Goal: Information Seeking & Learning: Learn about a topic

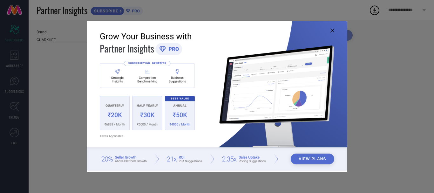
type input "All"
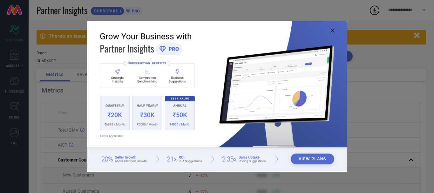
click at [334, 32] on icon at bounding box center [332, 31] width 4 height 4
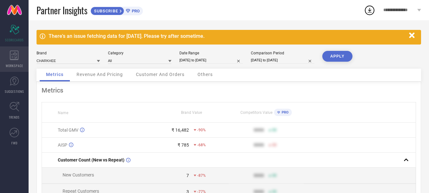
click at [8, 64] on span "WORKSPACE" at bounding box center [14, 65] width 17 height 5
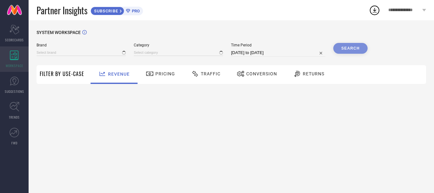
type input "CHARKHEE"
type input "All"
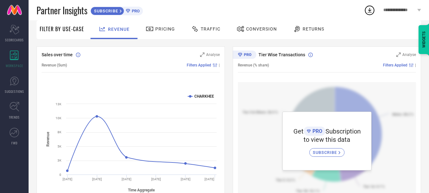
scroll to position [50, 0]
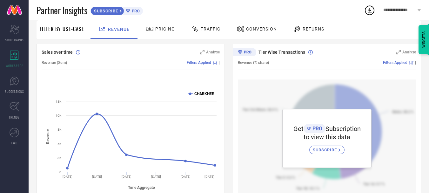
click at [198, 93] on text "CHARKHEE" at bounding box center [204, 93] width 20 height 4
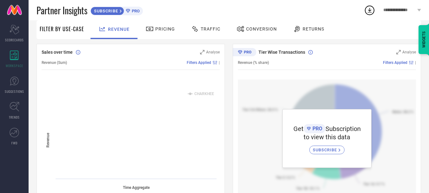
click at [198, 93] on text "CHARKHEE" at bounding box center [204, 93] width 20 height 4
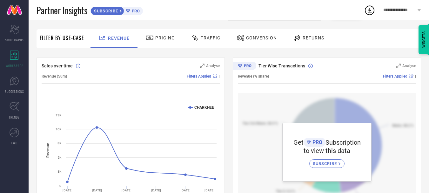
scroll to position [0, 0]
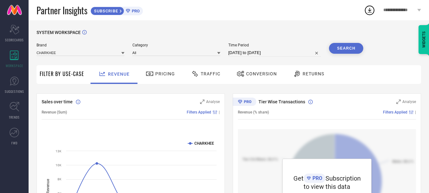
click at [151, 75] on icon at bounding box center [150, 74] width 8 height 8
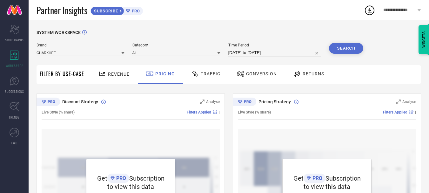
click at [199, 80] on div "Traffic" at bounding box center [205, 74] width 45 height 19
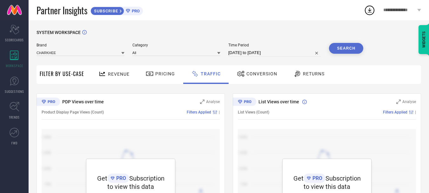
click at [259, 72] on span "Conversion" at bounding box center [261, 73] width 31 height 5
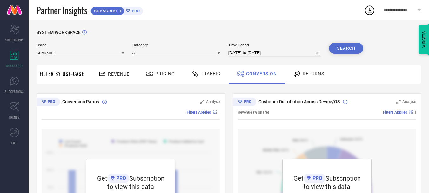
click at [307, 77] on div "Returns" at bounding box center [309, 73] width 34 height 11
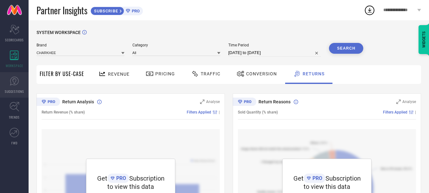
click at [10, 91] on span "SUGGESTIONS" at bounding box center [14, 91] width 19 height 5
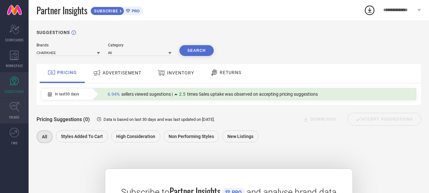
click at [16, 113] on link "TRENDS" at bounding box center [14, 110] width 29 height 25
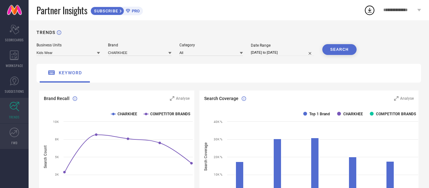
click at [15, 137] on link "FWD" at bounding box center [14, 136] width 29 height 25
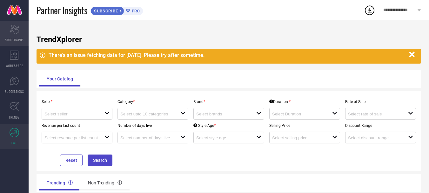
click at [10, 31] on icon at bounding box center [15, 30] width 10 height 10
